Goal: Information Seeking & Learning: Stay updated

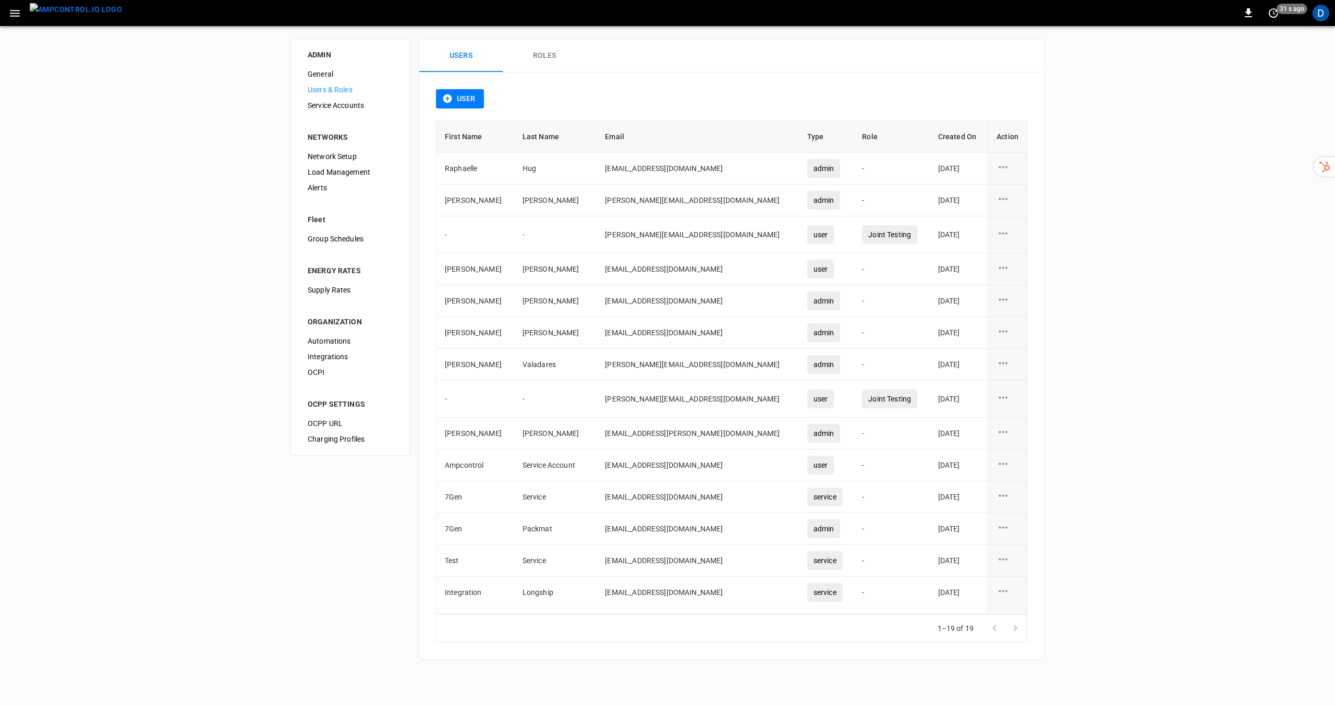
scroll to position [154, 0]
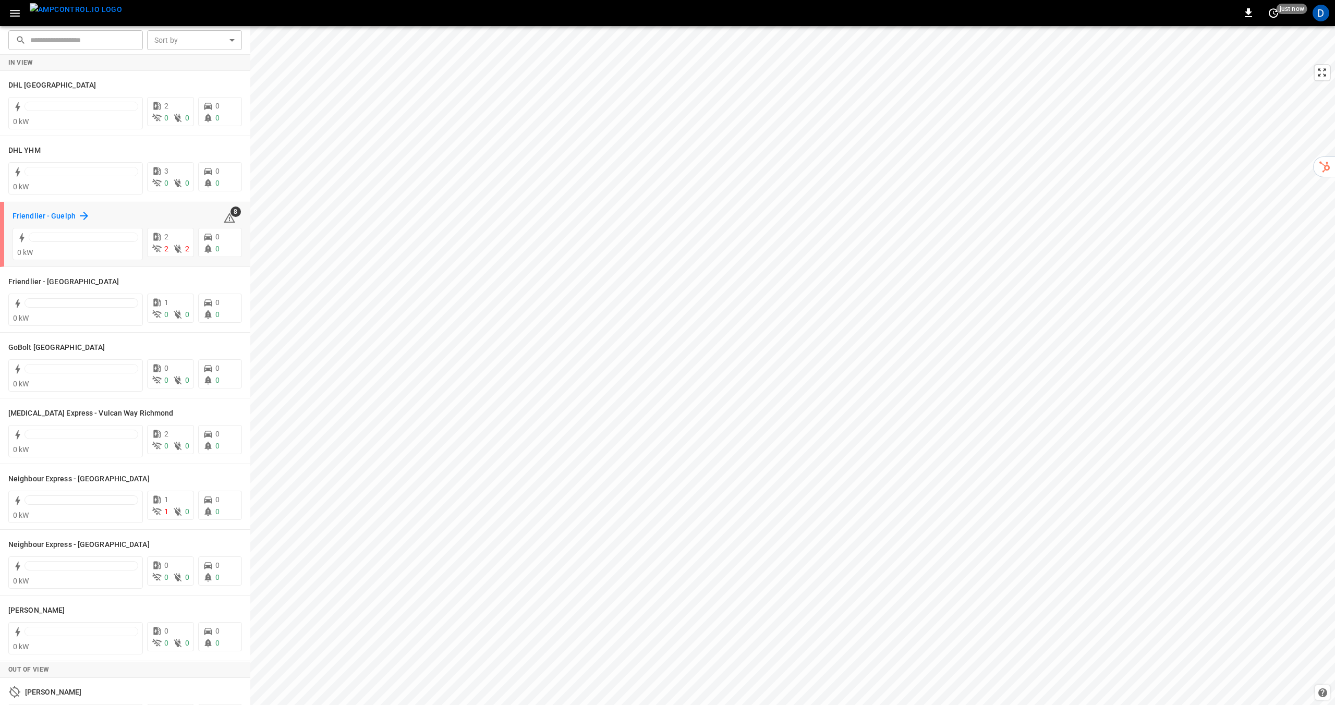
click at [85, 216] on icon at bounding box center [84, 216] width 13 height 13
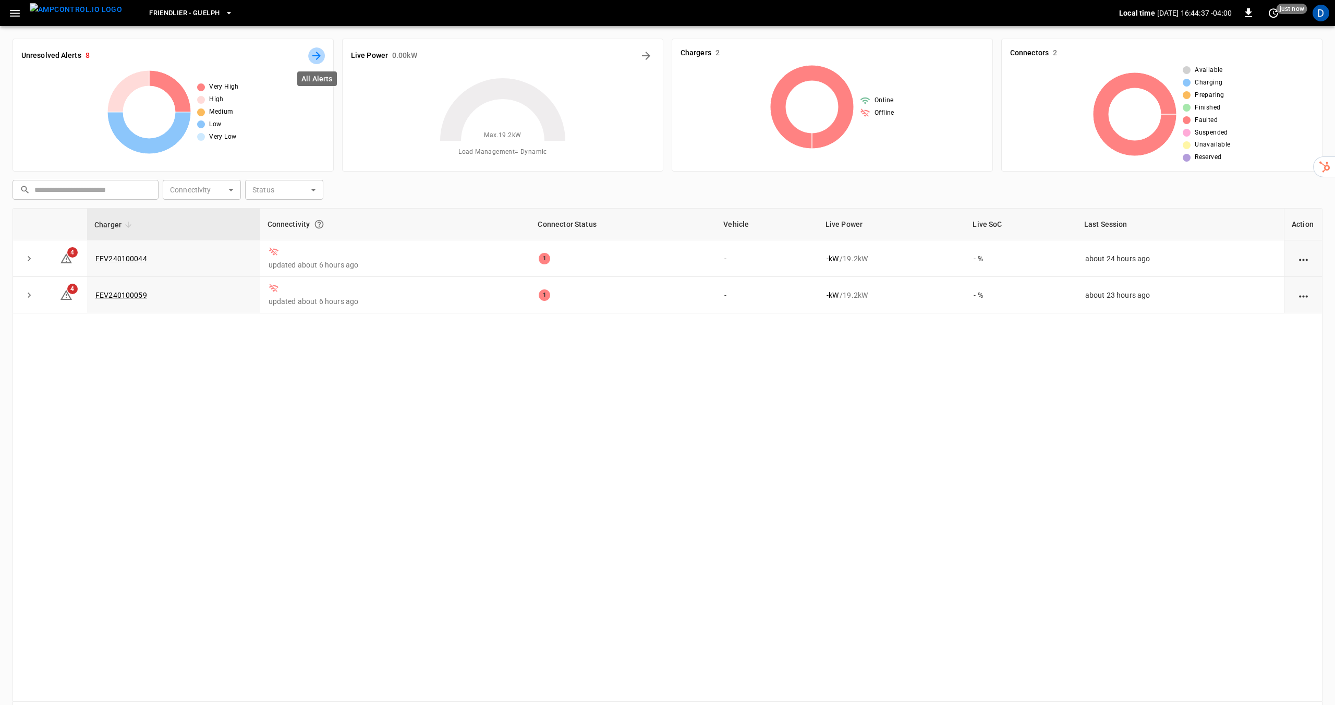
click at [319, 59] on icon "All Alerts" at bounding box center [316, 56] width 13 height 13
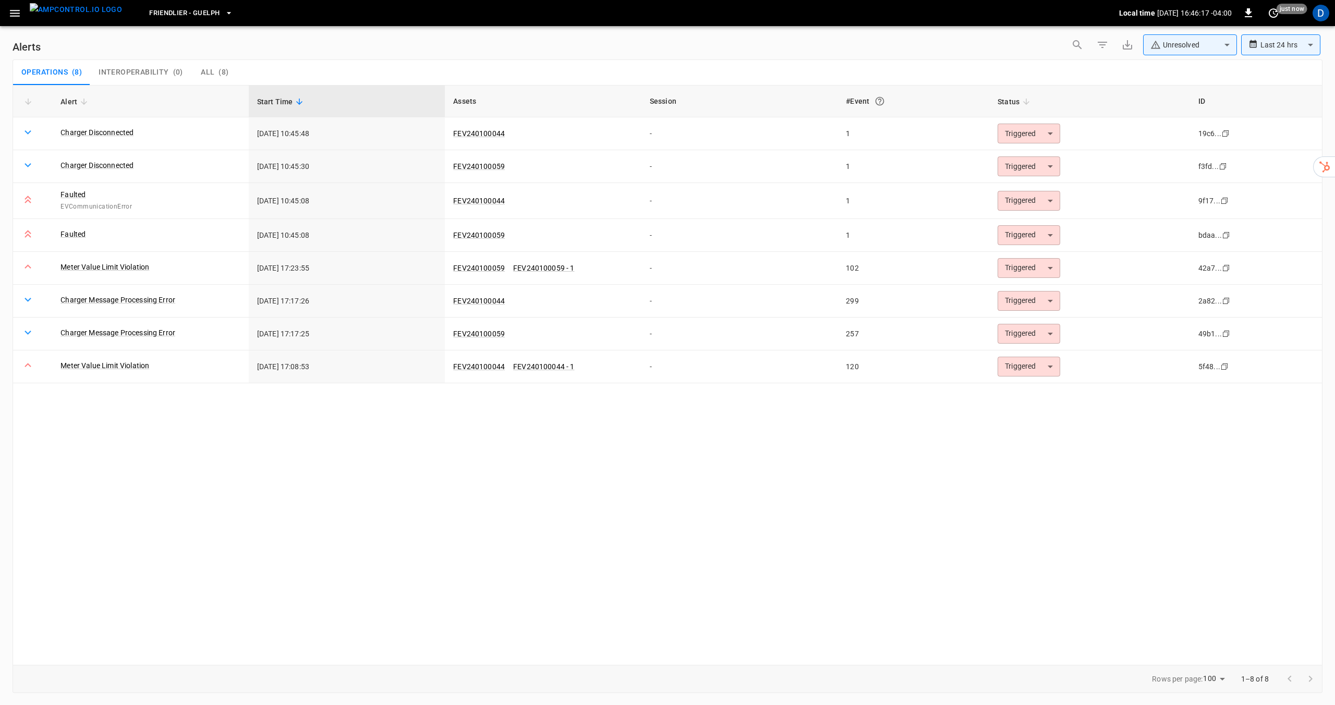
click at [669, 81] on div "Operations ( 8 ) Interoperability ( 0 ) All ( 8 )" at bounding box center [667, 72] width 1309 height 25
